Goal: Navigation & Orientation: Find specific page/section

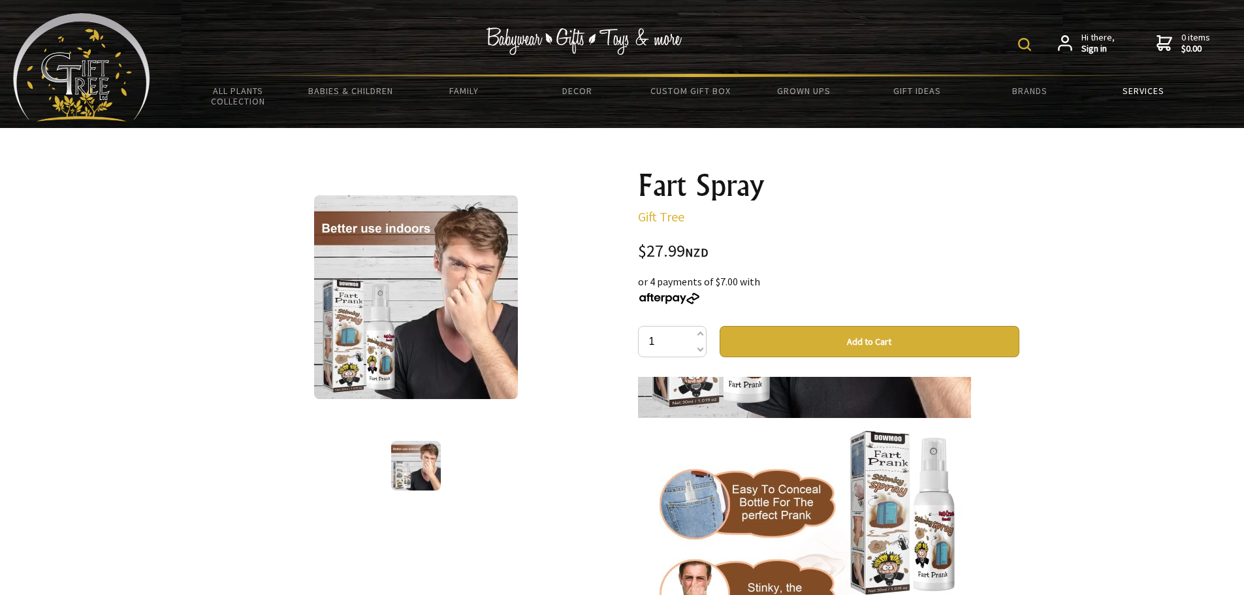
click at [1146, 86] on link "Services" at bounding box center [1142, 90] width 113 height 27
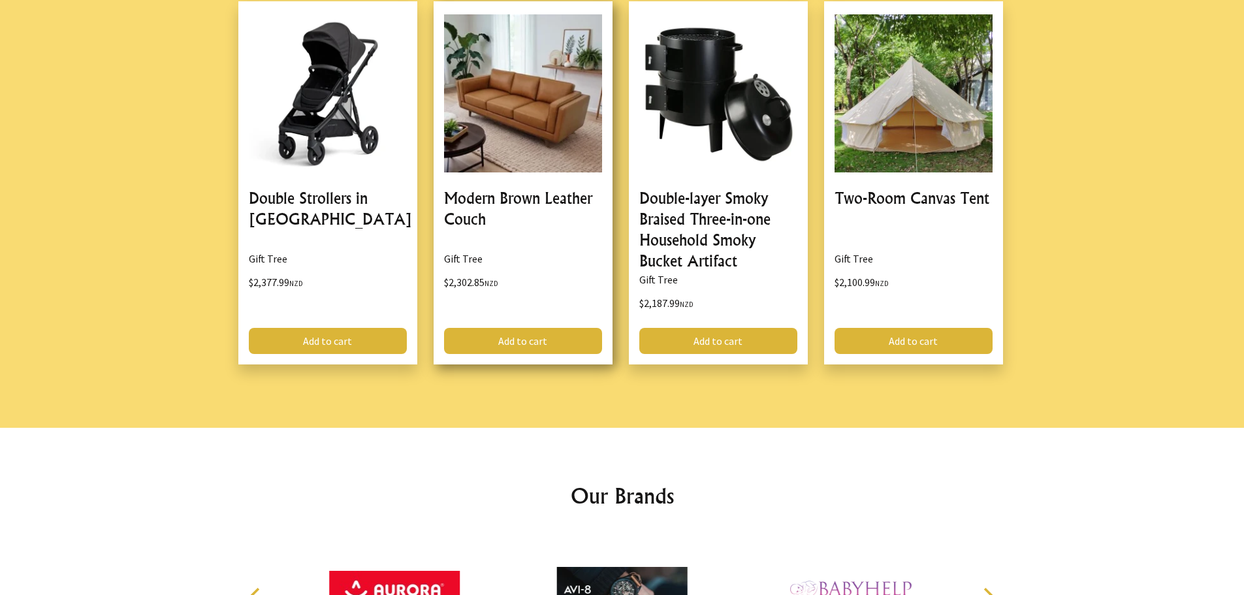
scroll to position [1706, 0]
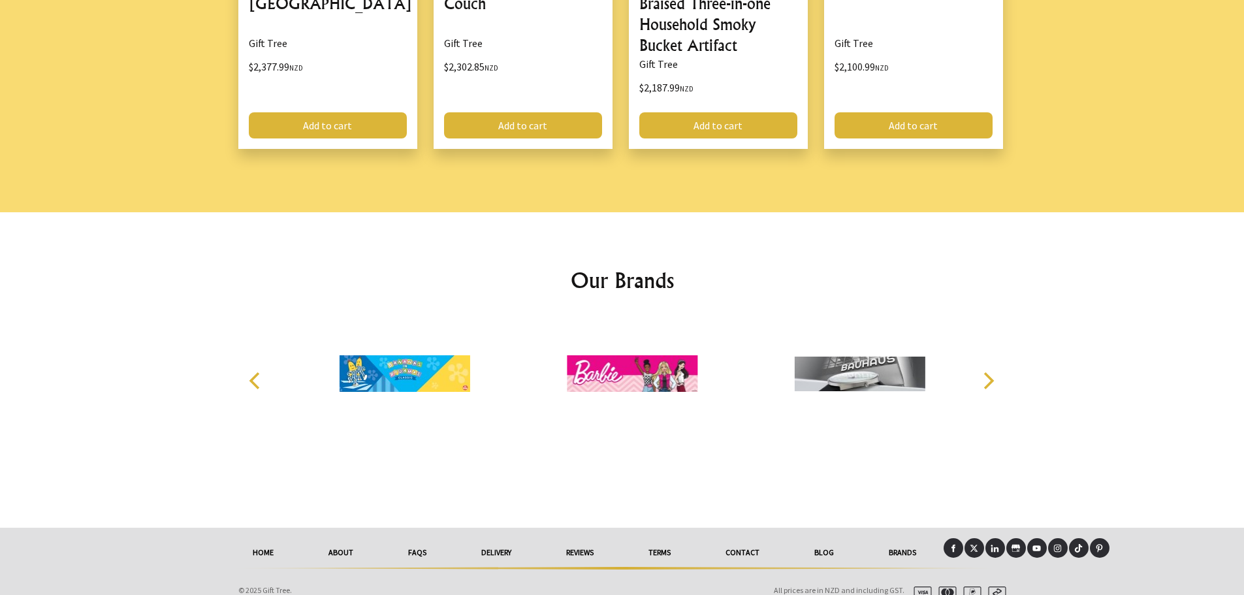
click at [494, 538] on link "delivery" at bounding box center [496, 552] width 85 height 29
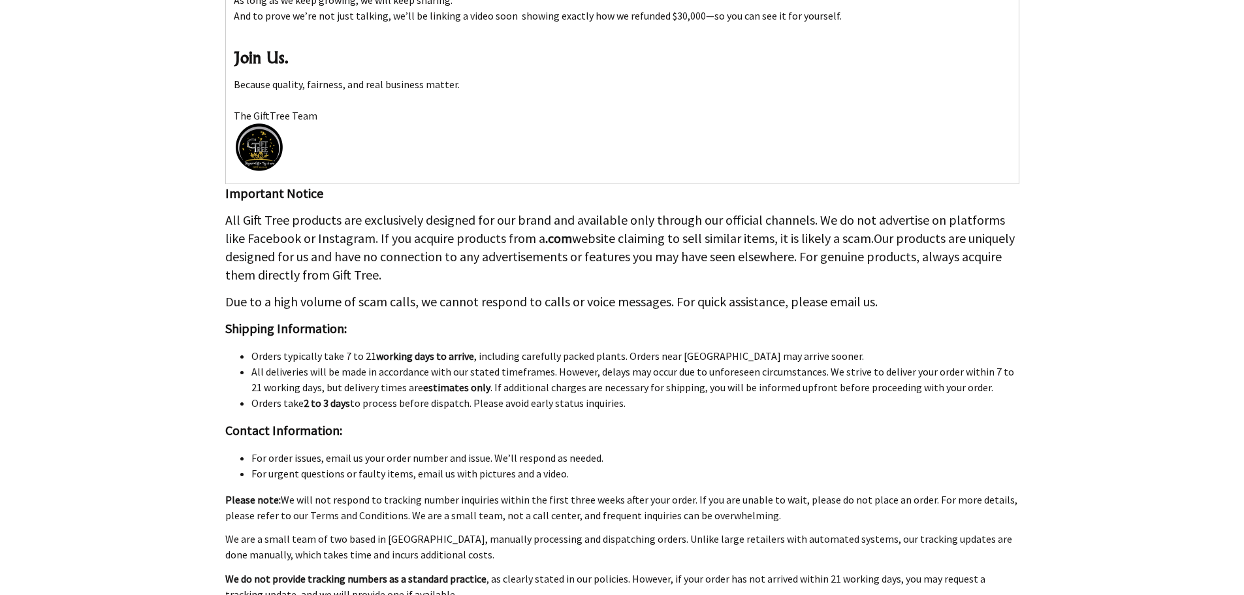
scroll to position [1436, 0]
